Goal: Information Seeking & Learning: Learn about a topic

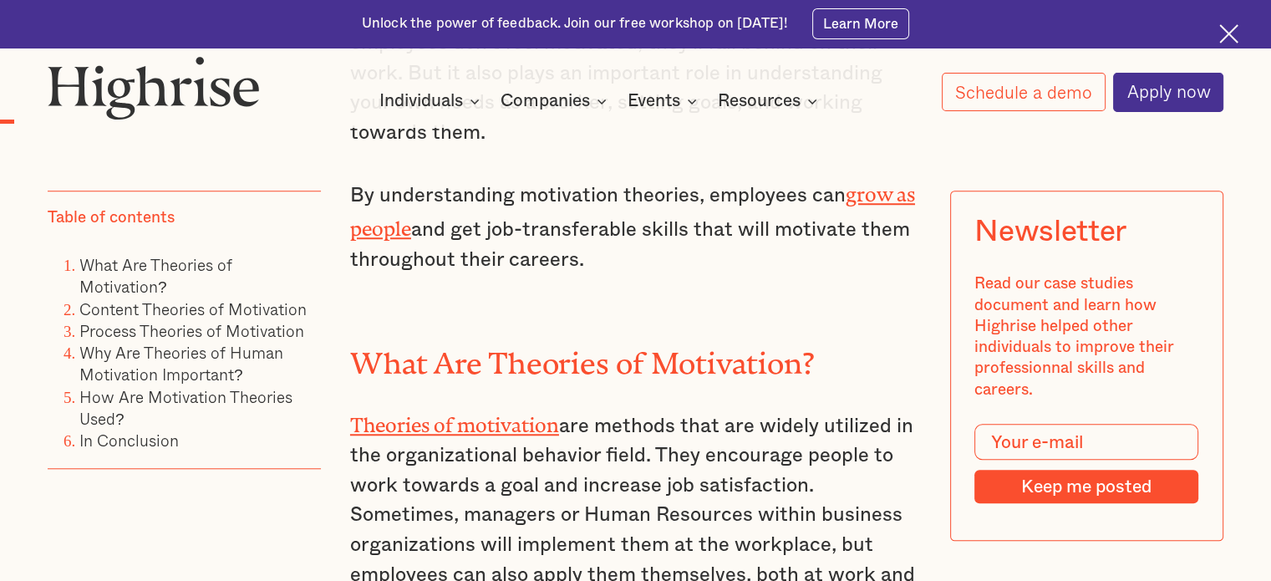
scroll to position [1337, 0]
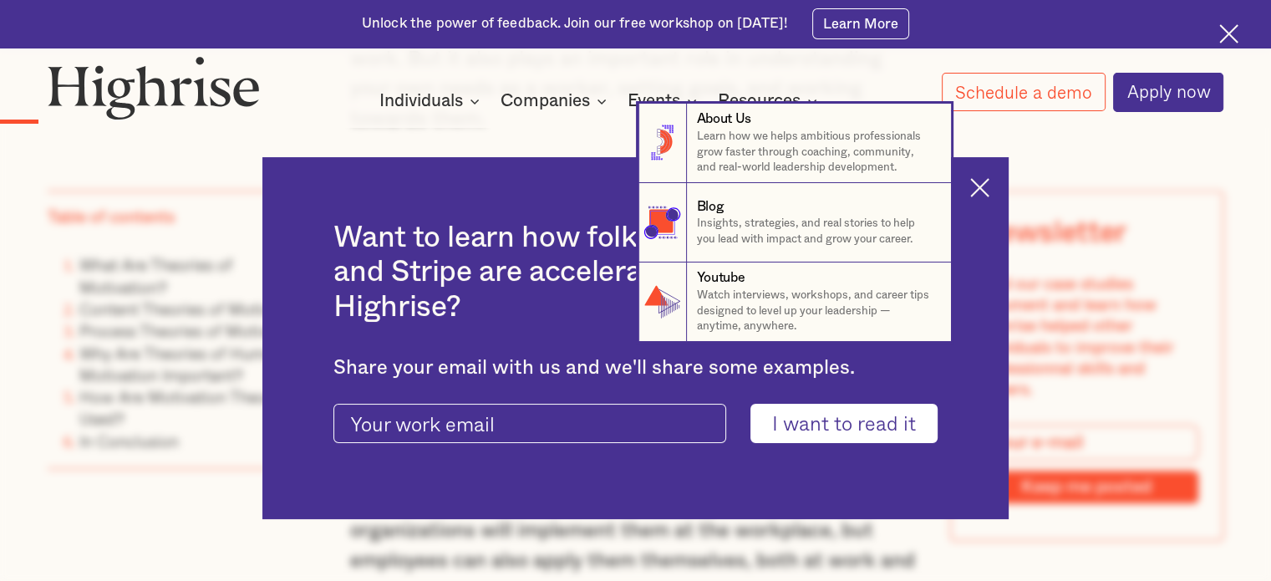
click at [984, 192] on nav "8 About Us Learn how we helps ambitious professionals grow faster through coach…" at bounding box center [635, 223] width 1271 height 238
click at [986, 181] on nav "8 About Us Learn how we helps ambitious professionals grow faster through coach…" at bounding box center [635, 223] width 1271 height 238
click at [1196, 212] on nav "8 About Us Learn how we helps ambitious professionals grow faster through coach…" at bounding box center [635, 223] width 1271 height 238
click at [1020, 170] on nav "8 About Us Learn how we helps ambitious professionals grow faster through coach…" at bounding box center [635, 223] width 1271 height 238
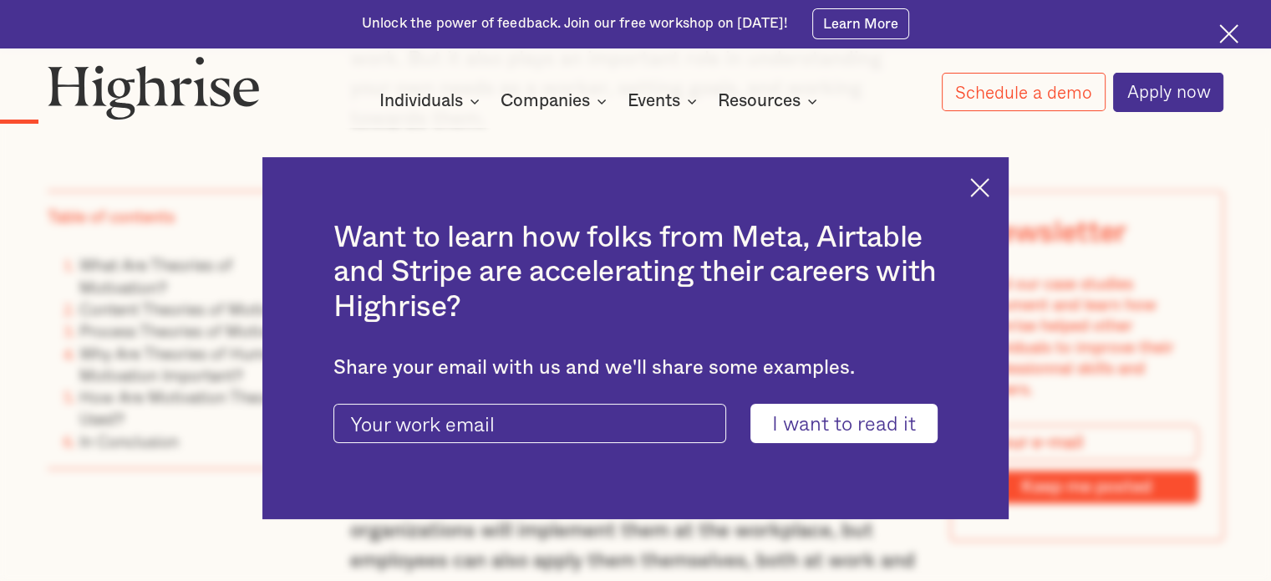
click at [1227, 36] on img at bounding box center [1228, 33] width 19 height 19
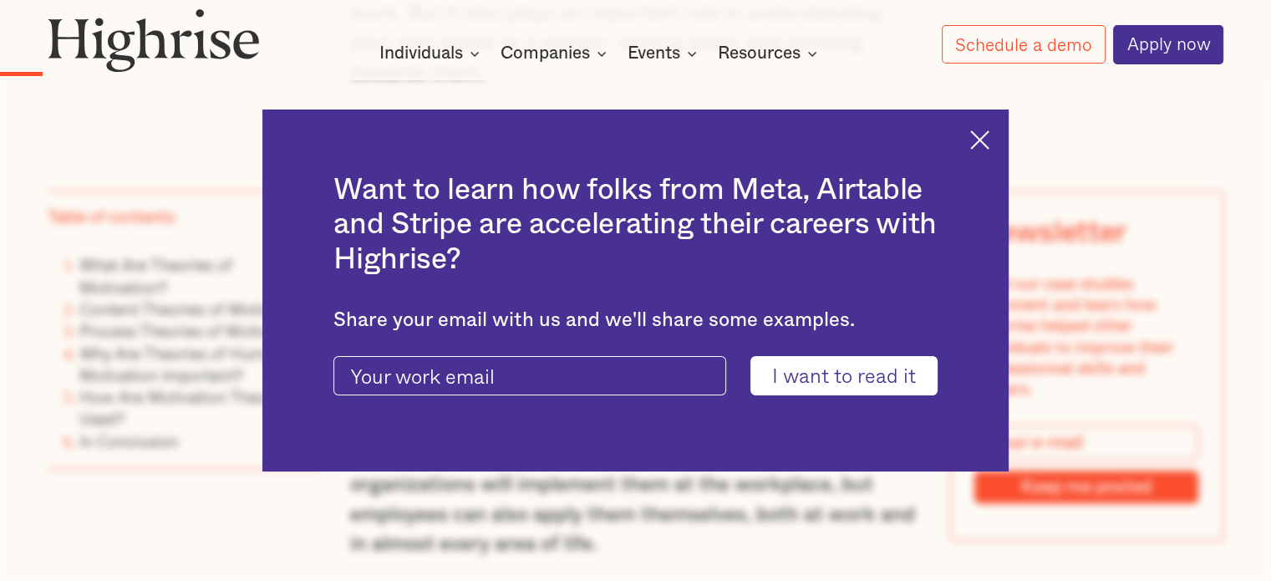
scroll to position [1289, 0]
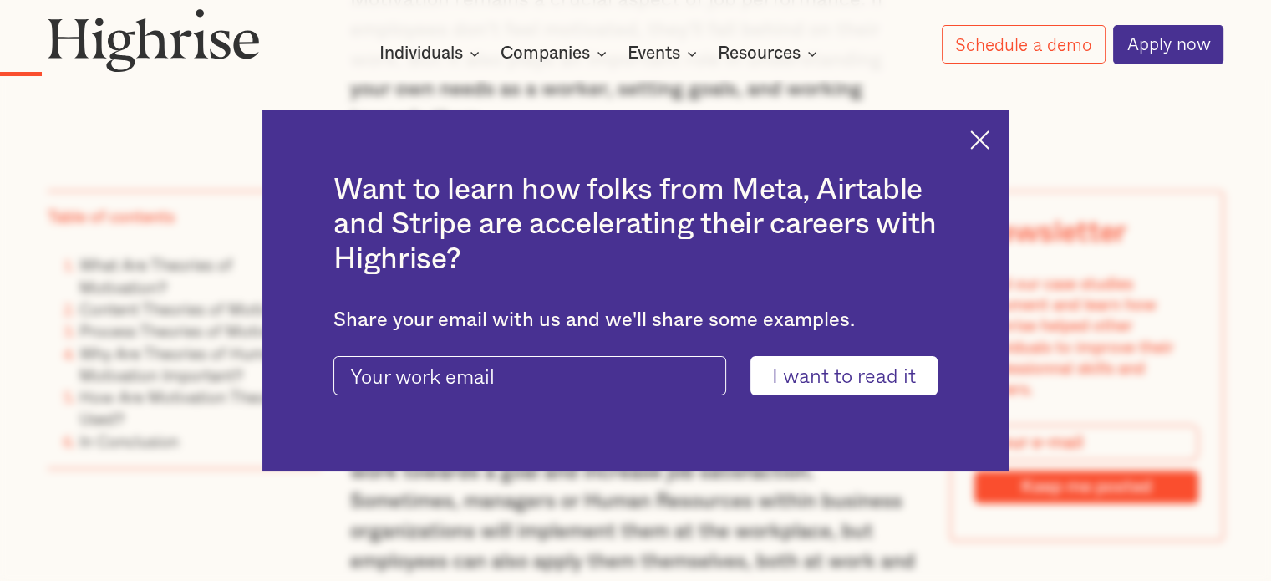
click at [986, 142] on img at bounding box center [979, 139] width 19 height 19
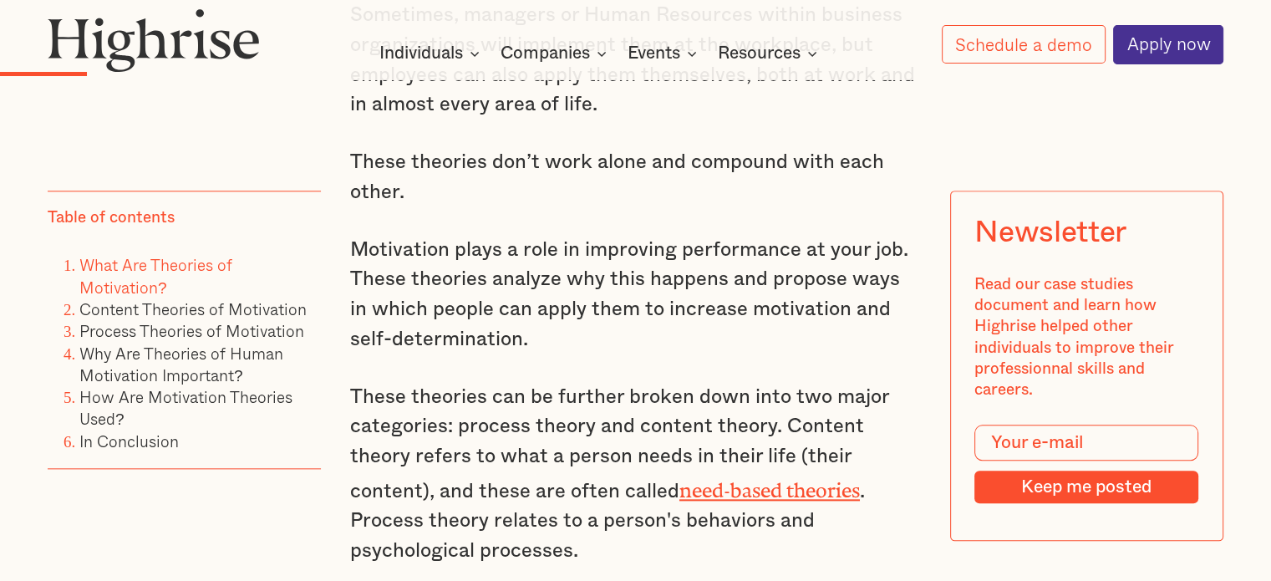
scroll to position [1839, 0]
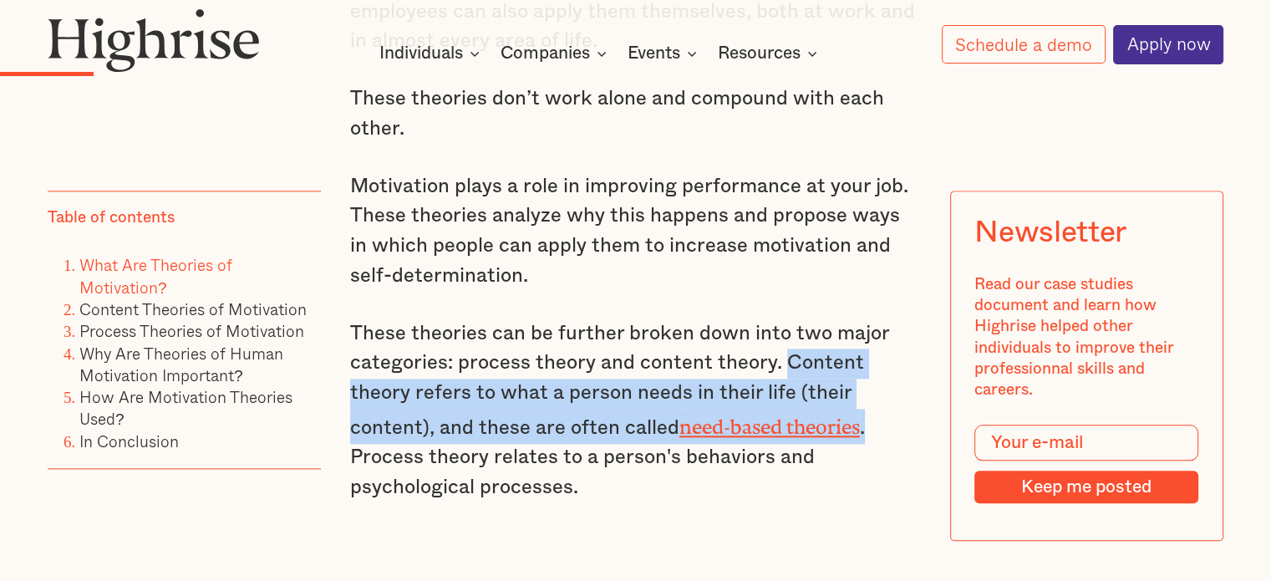
drag, startPoint x: 782, startPoint y: 369, endPoint x: 739, endPoint y: 422, distance: 68.3
click at [740, 434] on p "These theories can be further broken down into two major categories: process th…" at bounding box center [635, 411] width 571 height 184
copy p "Content theory refers to what a person needs in their life (their content), and…"
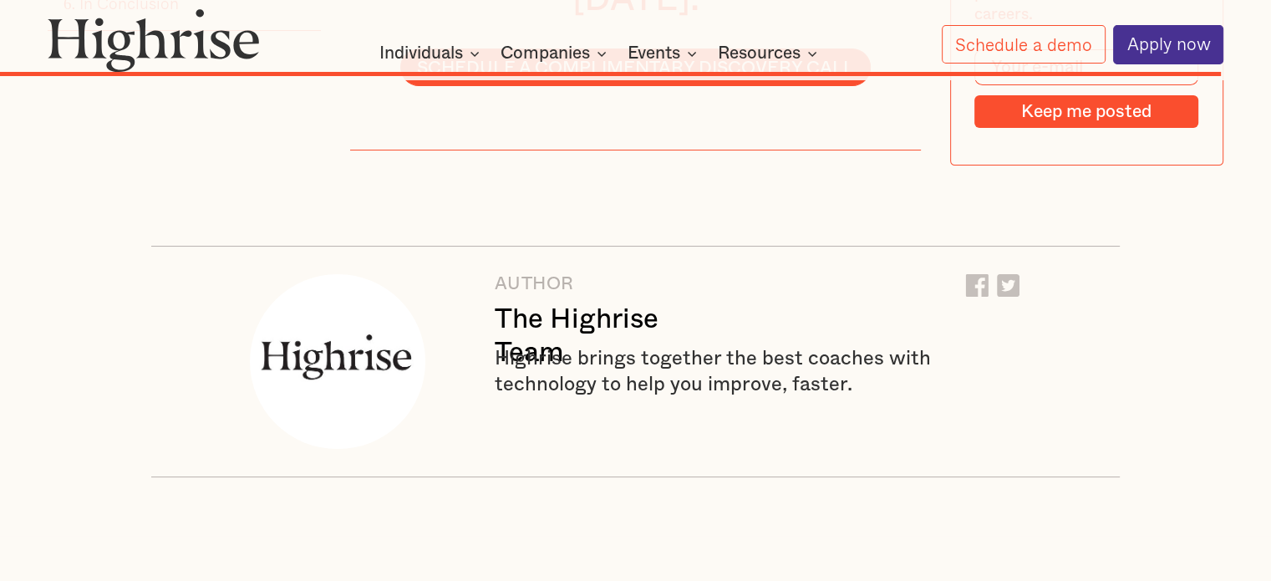
scroll to position [12907, 0]
